Goal: Task Accomplishment & Management: Manage account settings

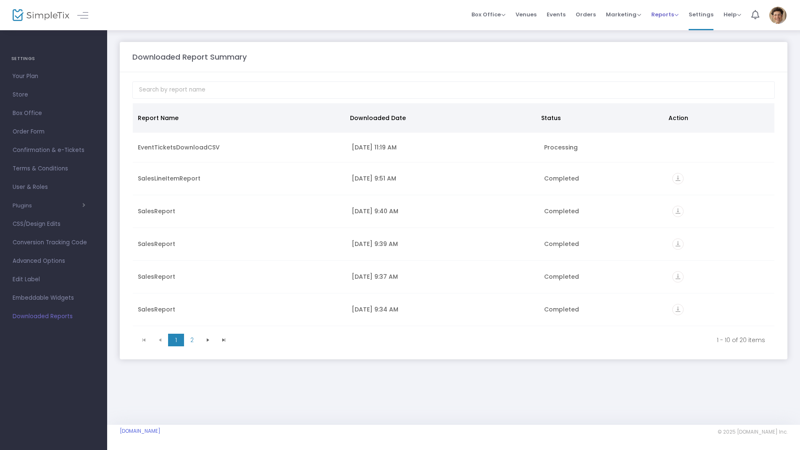
click at [675, 15] on span "Reports" at bounding box center [664, 15] width 27 height 8
click at [667, 16] on span "Reports" at bounding box center [664, 15] width 27 height 8
click at [667, 32] on li "Analytics" at bounding box center [678, 28] width 55 height 16
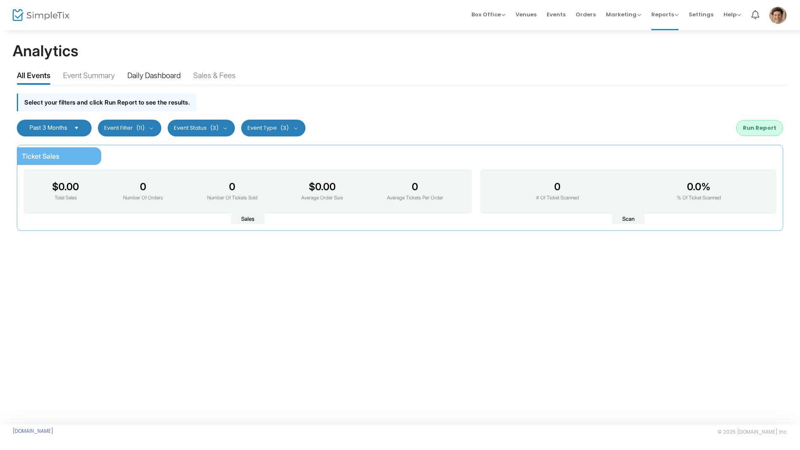
click at [160, 76] on div "Daily Dashboard" at bounding box center [153, 77] width 53 height 15
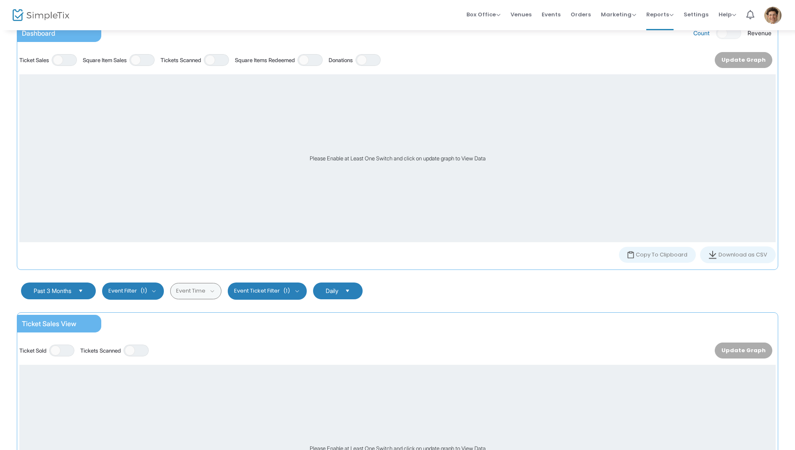
scroll to position [492, 0]
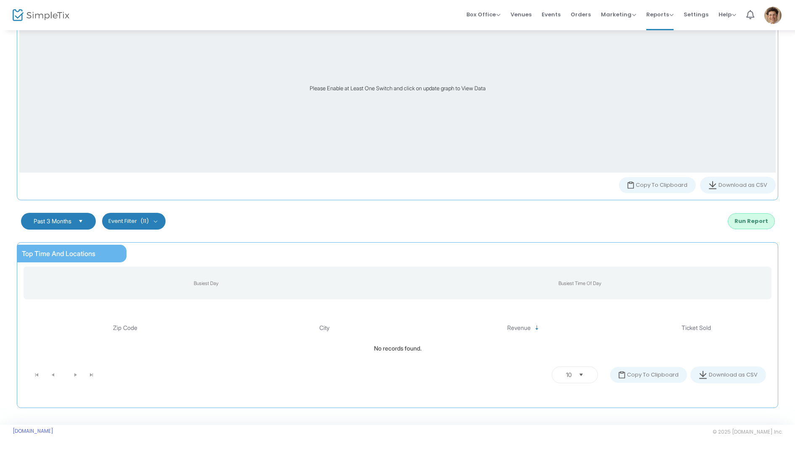
click at [160, 221] on button "Event Filter (11)" at bounding box center [133, 221] width 63 height 17
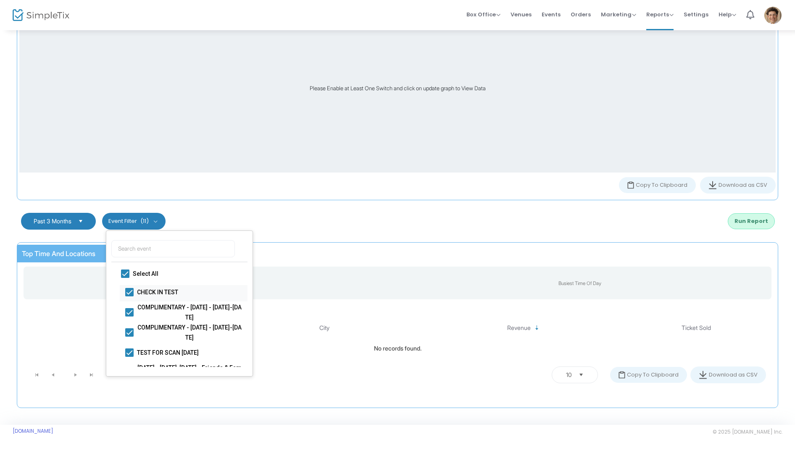
click at [126, 292] on span at bounding box center [129, 292] width 8 height 8
click at [129, 297] on input "CHECK IN TEST" at bounding box center [129, 297] width 0 height 0
checkbox input "false"
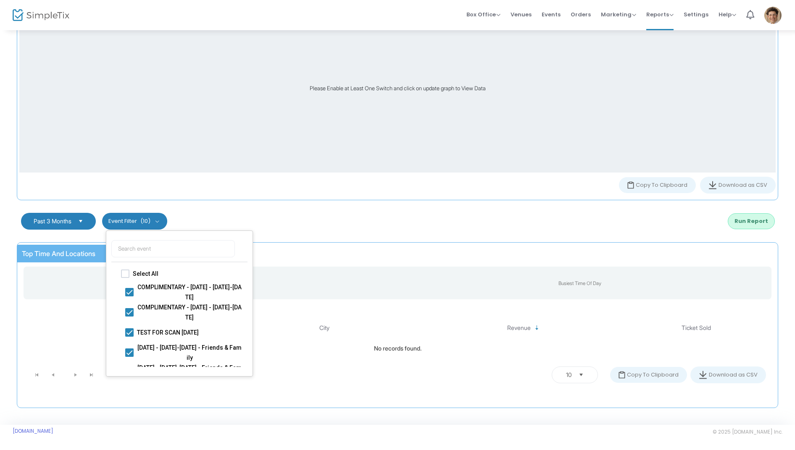
checkbox input "false"
click at [130, 292] on span at bounding box center [129, 292] width 8 height 8
click at [129, 297] on input "COMPLIMENTARY - [DATE] - [DATE]-[DATE]" at bounding box center [129, 297] width 0 height 0
checkbox input "false"
click at [128, 313] on span at bounding box center [129, 312] width 8 height 8
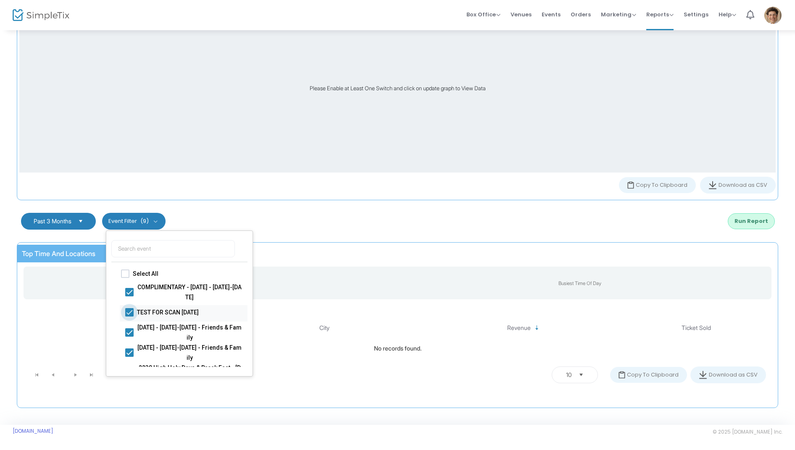
click at [129, 317] on input "TEST FOR SCAN [DATE]" at bounding box center [129, 317] width 0 height 0
checkbox input "false"
click at [128, 313] on span at bounding box center [129, 312] width 8 height 8
click at [129, 317] on input "[DATE] - [DATE]-[DATE] - Friends & Family" at bounding box center [129, 317] width 0 height 0
checkbox input "false"
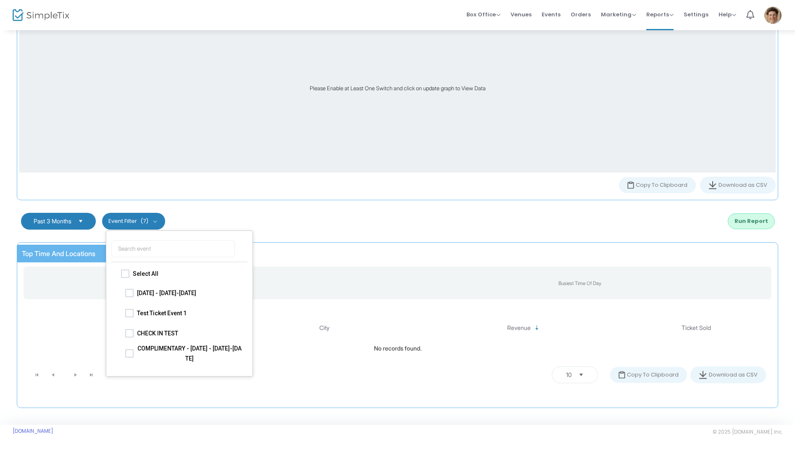
scroll to position [101, 0]
click at [129, 292] on span at bounding box center [129, 292] width 8 height 8
click at [129, 297] on input "[DATE] - [DATE]-[DATE]" at bounding box center [129, 297] width 0 height 0
checkbox input "true"
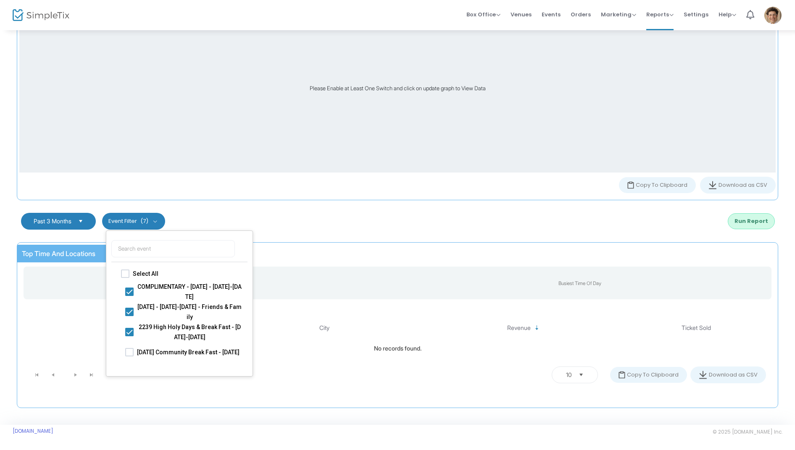
scroll to position [0, 0]
click at [308, 223] on div "Past 3 Months Cancel Apply Event Filter (7) Select All COMPLIMENTARY - [DATE] -…" at bounding box center [398, 222] width 770 height 34
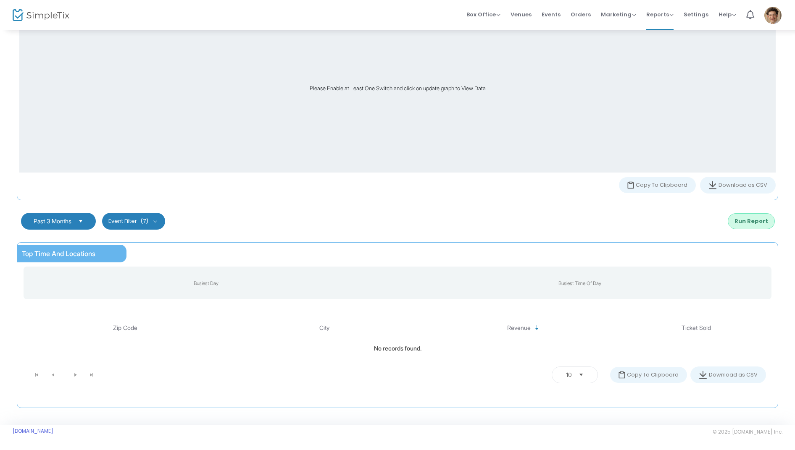
click at [83, 222] on span "Select" at bounding box center [81, 222] width 14 height 14
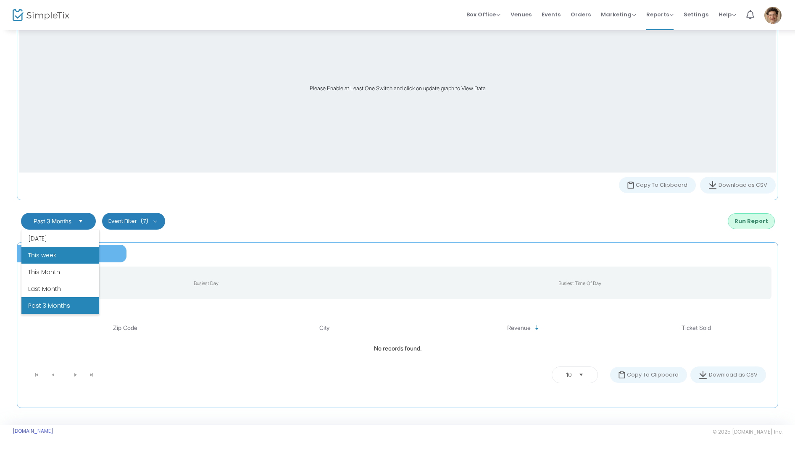
click at [57, 258] on li "This week" at bounding box center [60, 255] width 78 height 17
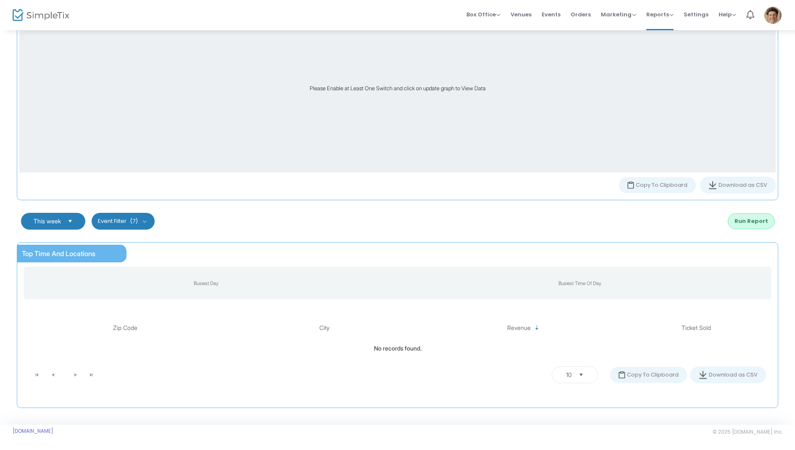
click at [150, 222] on button "Event Filter (7)" at bounding box center [123, 221] width 63 height 17
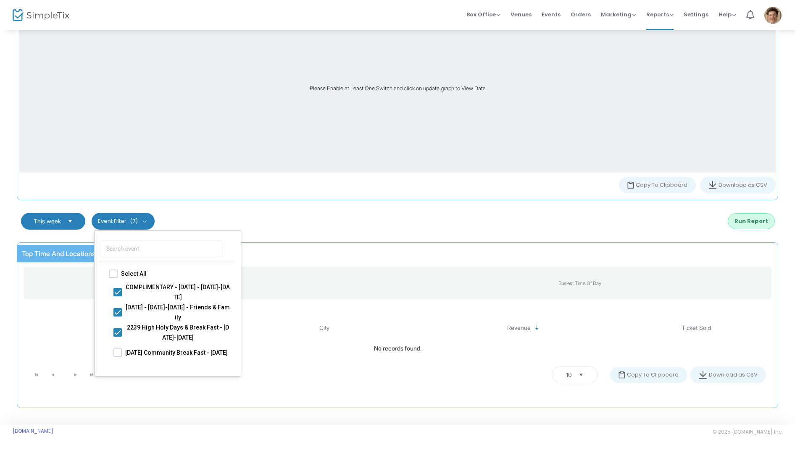
click at [751, 221] on button "Run Report" at bounding box center [751, 221] width 47 height 16
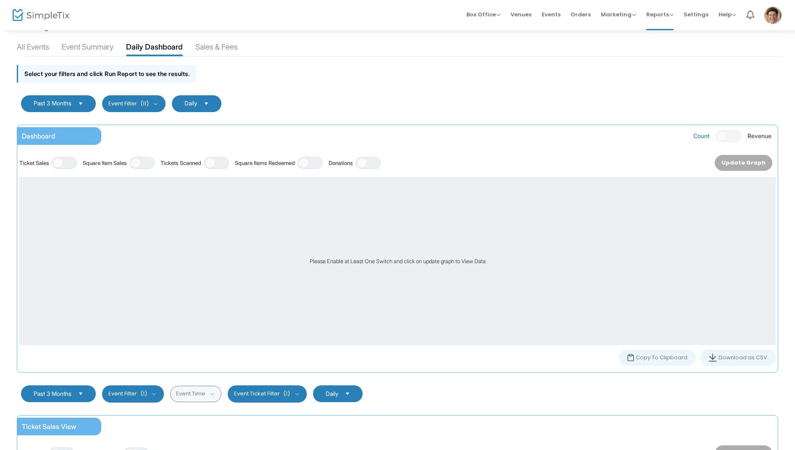
scroll to position [21, 0]
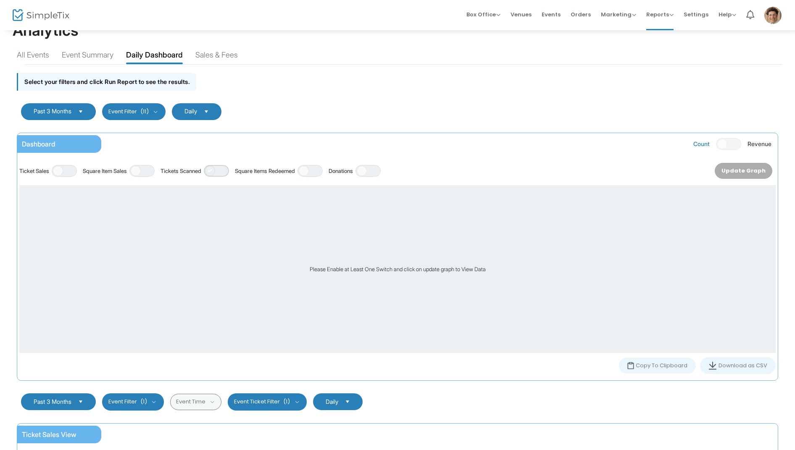
click at [227, 169] on span "ON OFF" at bounding box center [216, 171] width 25 height 12
click at [86, 110] on span "Select" at bounding box center [81, 112] width 14 height 14
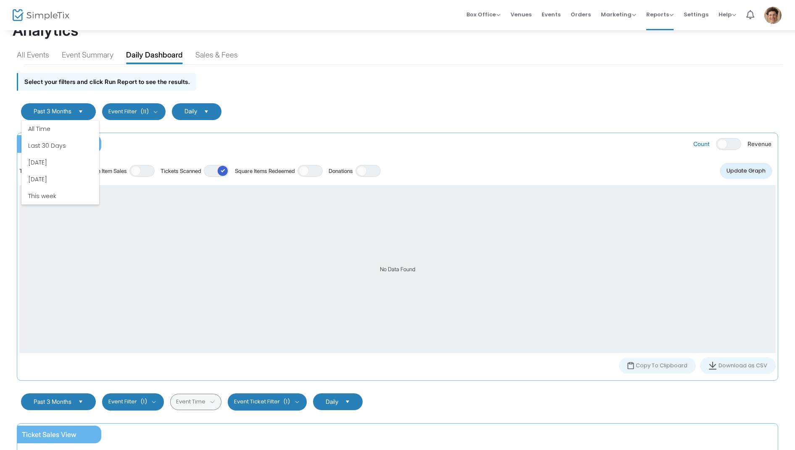
scroll to position [50, 0]
click at [62, 144] on li "This week" at bounding box center [60, 145] width 78 height 17
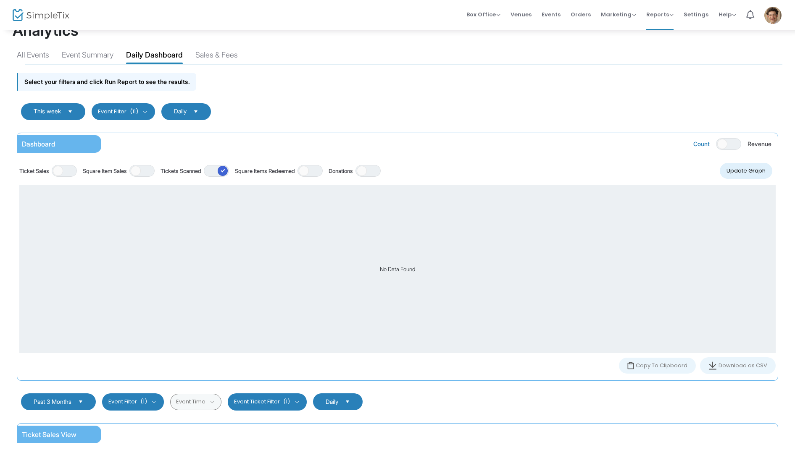
click at [747, 173] on button "Update Graph" at bounding box center [746, 171] width 53 height 16
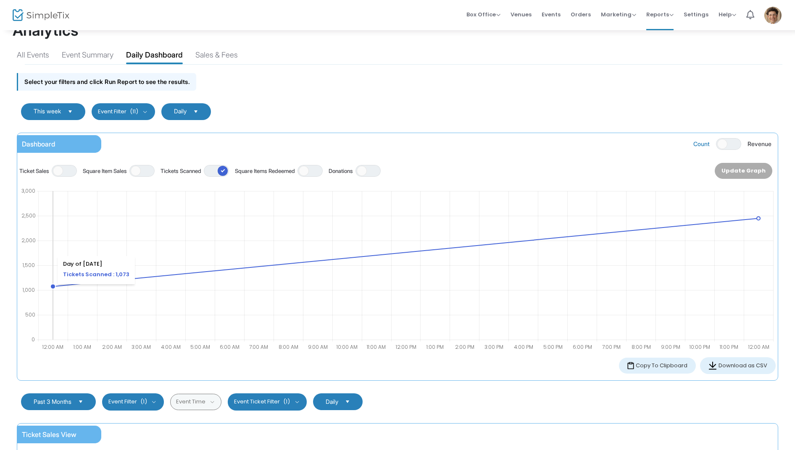
click at [52, 288] on circle at bounding box center [52, 286] width 5 height 5
click at [527, 18] on span "Venues" at bounding box center [520, 14] width 21 height 21
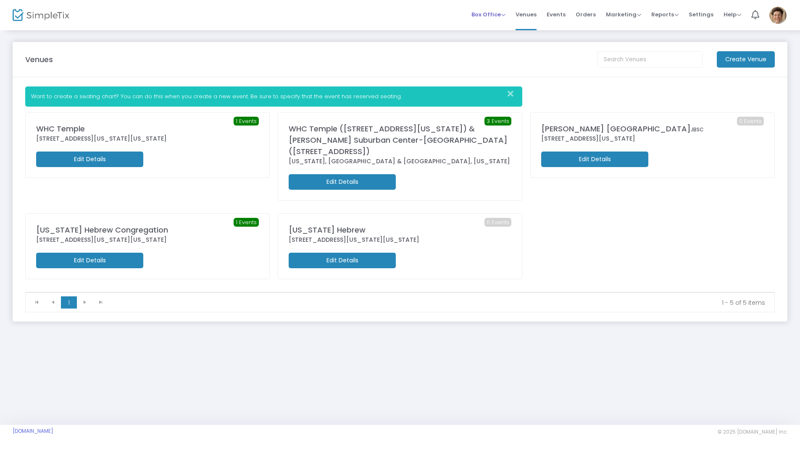
click at [499, 14] on span "Box Office" at bounding box center [488, 15] width 34 height 8
click at [627, 11] on span "Marketing" at bounding box center [623, 15] width 35 height 8
click at [670, 14] on span "Reports" at bounding box center [664, 15] width 27 height 8
click at [668, 63] on li "Download" at bounding box center [678, 61] width 55 height 16
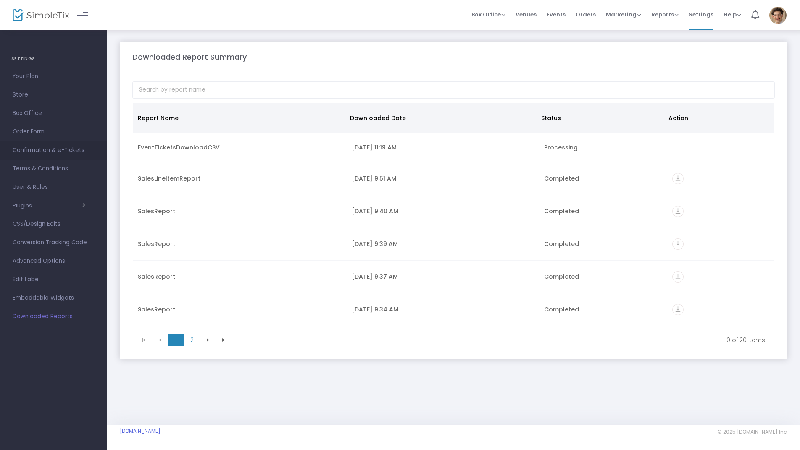
click at [33, 153] on span "Confirmation & e-Tickets" at bounding box center [54, 150] width 82 height 11
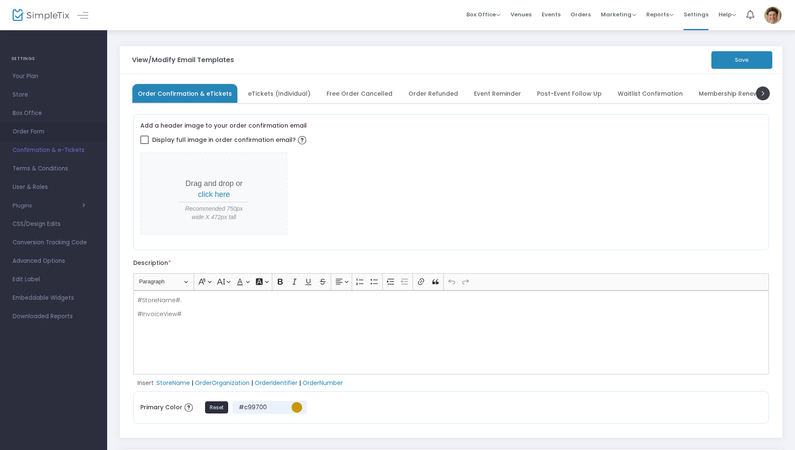
click at [29, 132] on span "Order Form" at bounding box center [54, 131] width 82 height 11
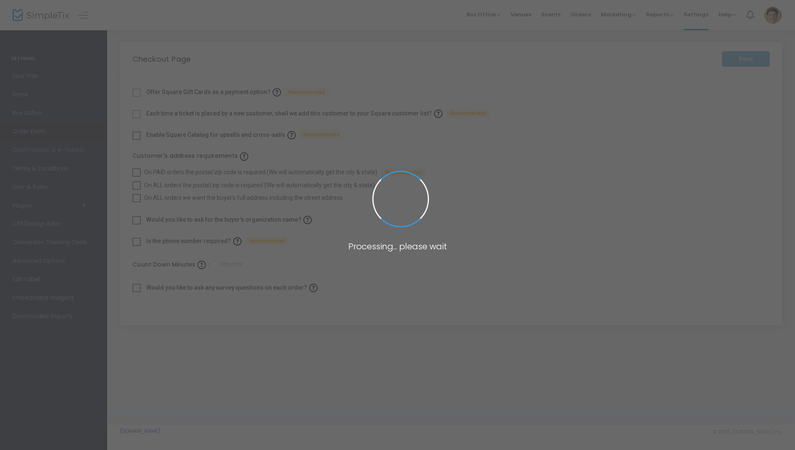
checkbox input "true"
type input "45"
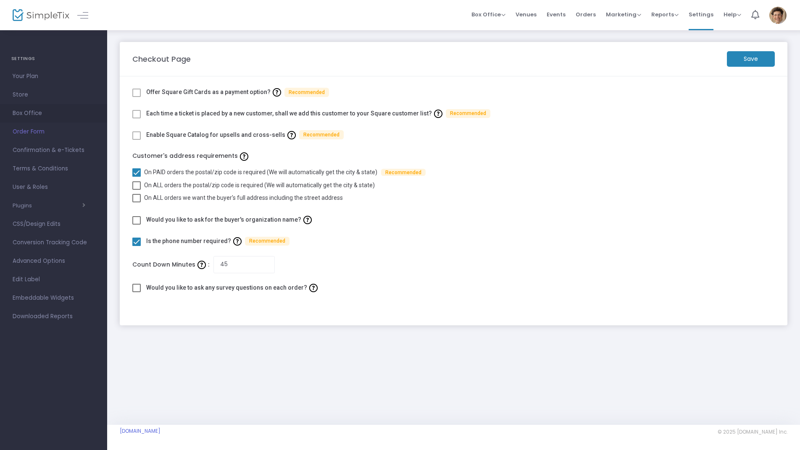
click at [26, 115] on span "Box Office" at bounding box center [54, 113] width 82 height 11
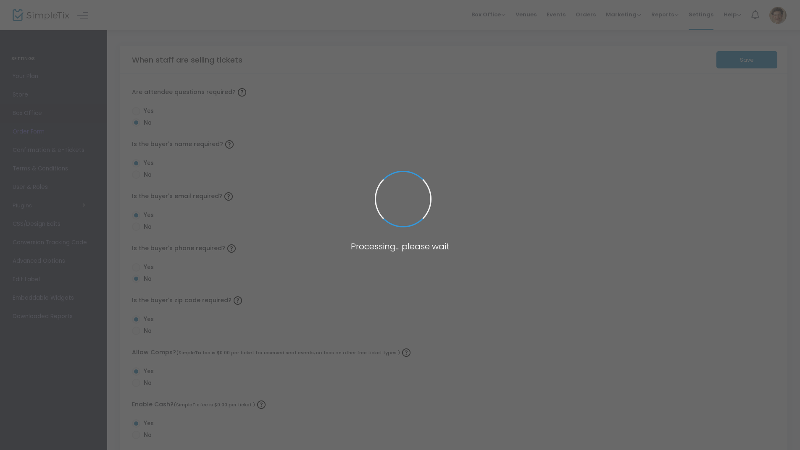
radio input "true"
radio input "false"
radio input "true"
radio input "false"
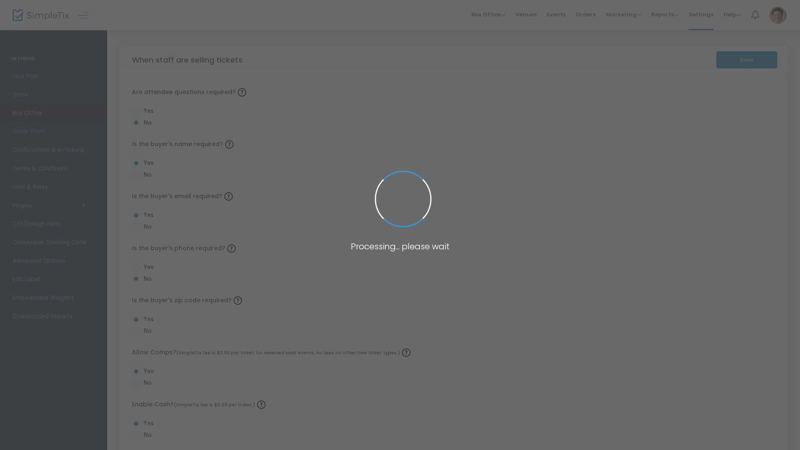
radio input "true"
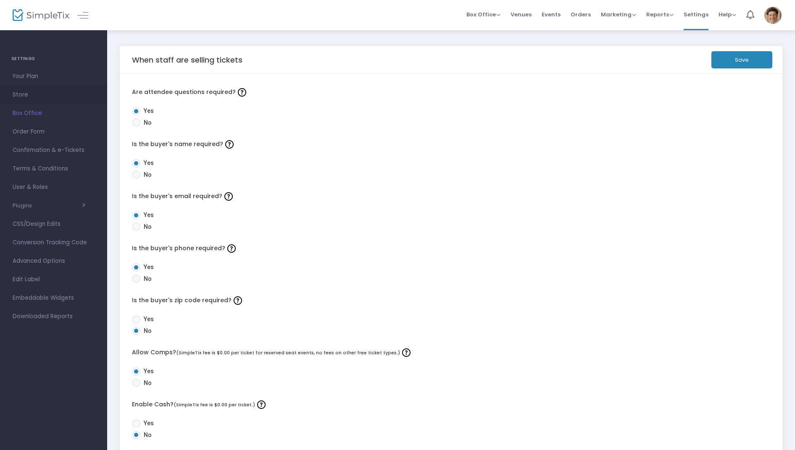
click at [22, 94] on span "Store" at bounding box center [54, 94] width 82 height 11
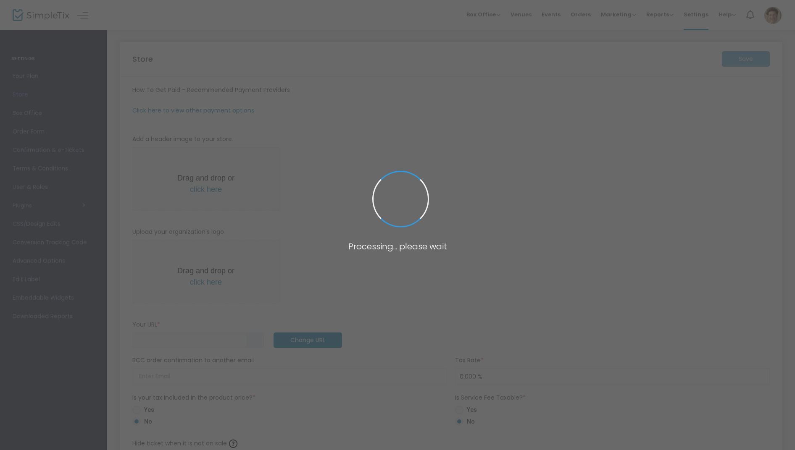
type input "[URL]"
radio input "true"
radio input "false"
radio input "true"
type input "[US_STATE] Hebrew Congregation"
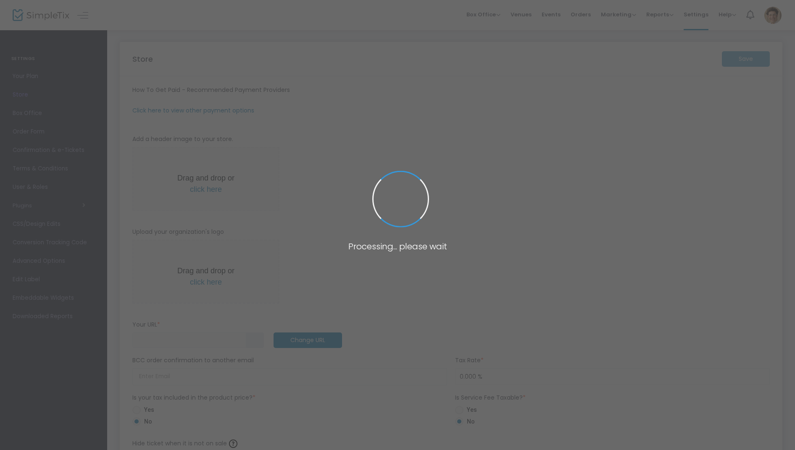
type input "[PHONE_NUMBER]"
type input "[EMAIL_ADDRESS][DOMAIN_NAME]"
type input "[DOMAIN_NAME][URL]"
type input "whctemple"
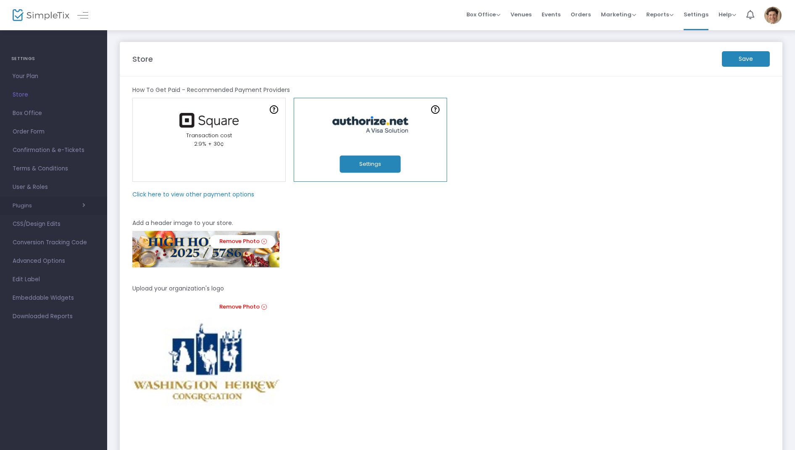
click at [30, 205] on button "Plugins" at bounding box center [49, 205] width 73 height 7
